Goal: Task Accomplishment & Management: Manage account settings

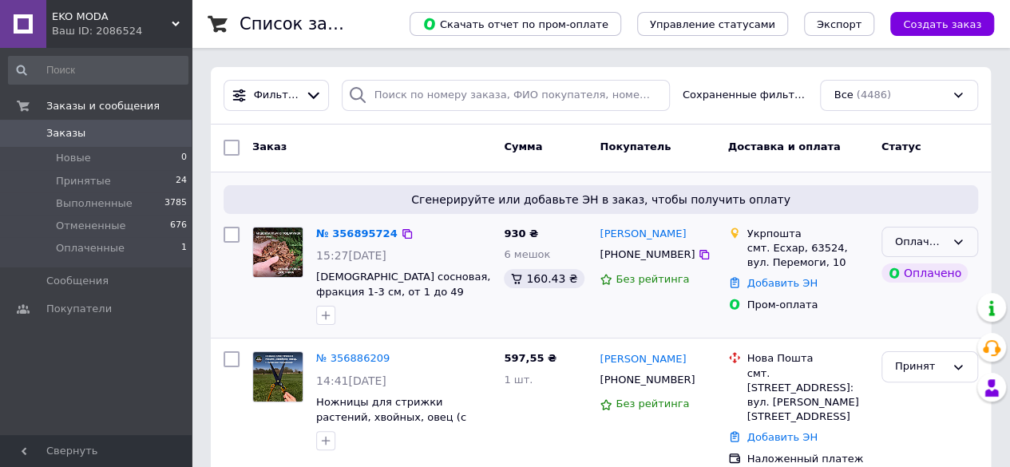
click at [910, 240] on div "Оплаченный" at bounding box center [920, 242] width 50 height 17
click at [910, 274] on li "Принят" at bounding box center [929, 275] width 95 height 30
click at [698, 251] on icon at bounding box center [704, 254] width 13 height 13
drag, startPoint x: 599, startPoint y: 237, endPoint x: 658, endPoint y: 236, distance: 59.1
click at [658, 236] on div "[PERSON_NAME]" at bounding box center [657, 234] width 118 height 18
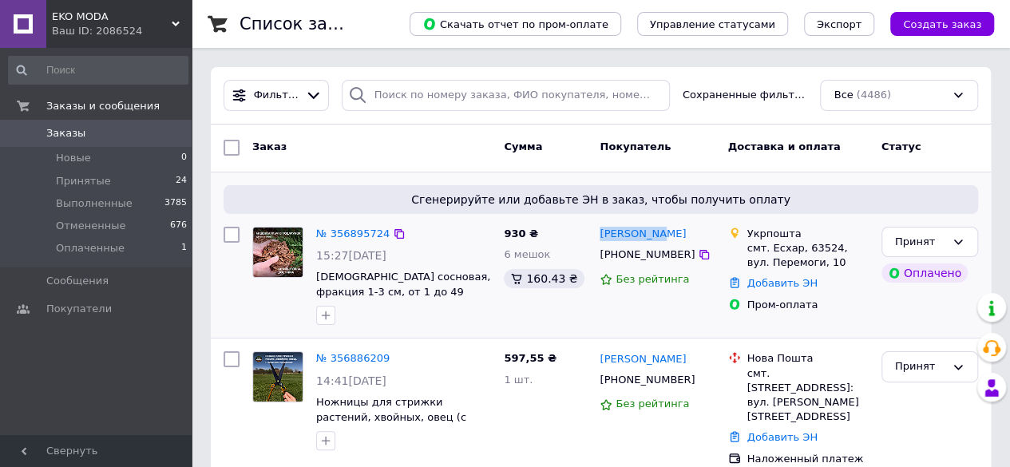
copy link "[PERSON_NAME]"
click at [819, 244] on div "смт. Есхар, 63524, вул. Перемоги, 10" at bounding box center [807, 255] width 121 height 29
copy div "63524"
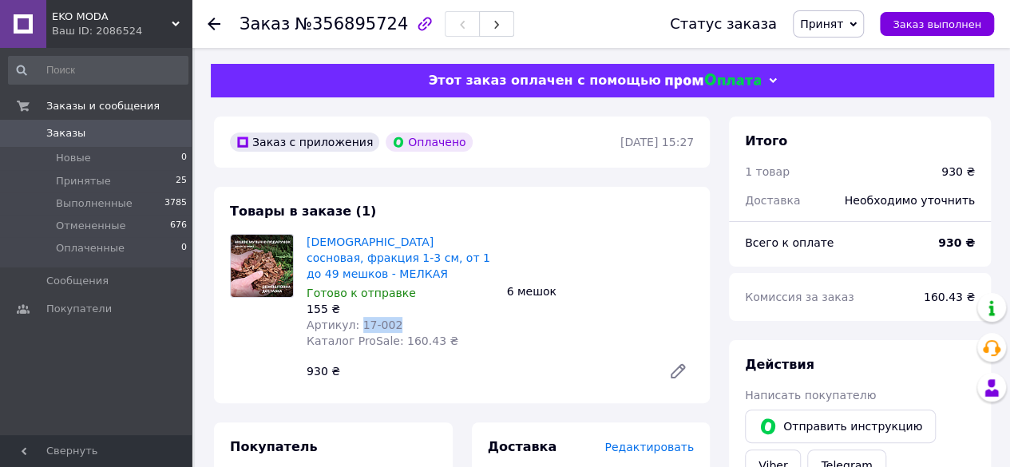
drag, startPoint x: 356, startPoint y: 307, endPoint x: 390, endPoint y: 303, distance: 33.8
click at [390, 317] on div "Артикул: 17-002" at bounding box center [401, 325] width 188 height 16
copy span "17-002"
